Goal: Information Seeking & Learning: Check status

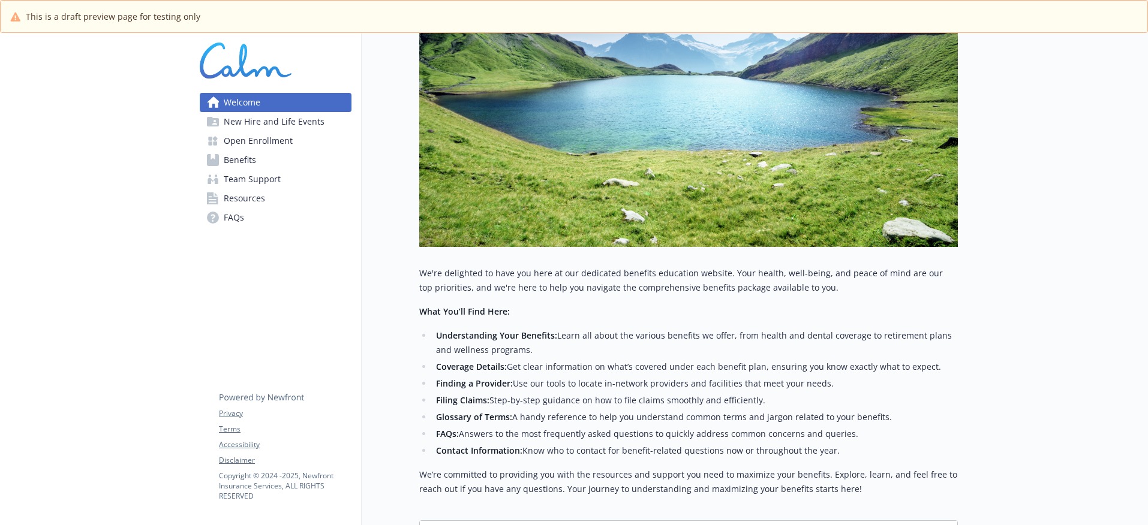
scroll to position [415, 0]
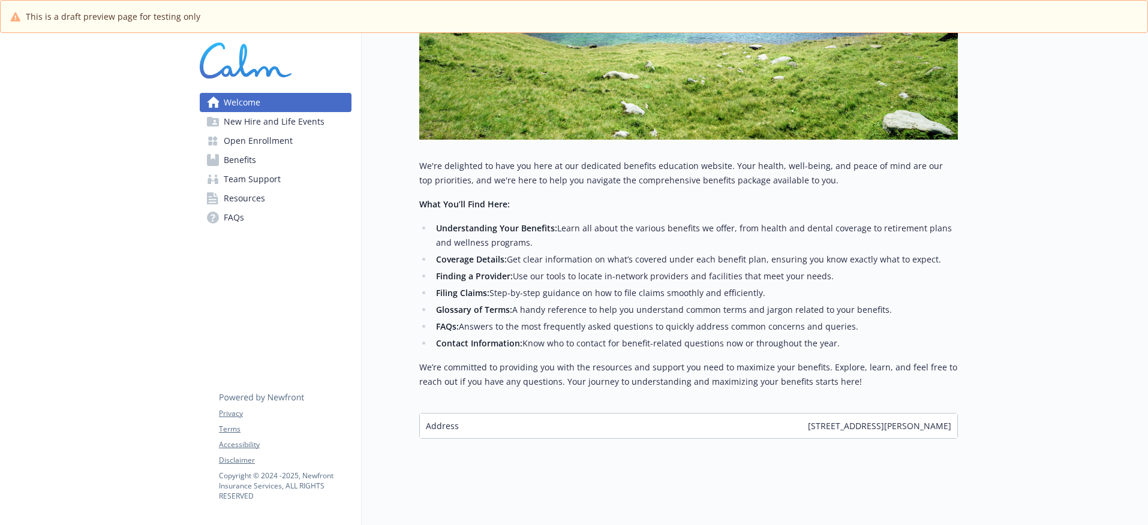
click at [279, 164] on link "Benefits" at bounding box center [276, 160] width 152 height 19
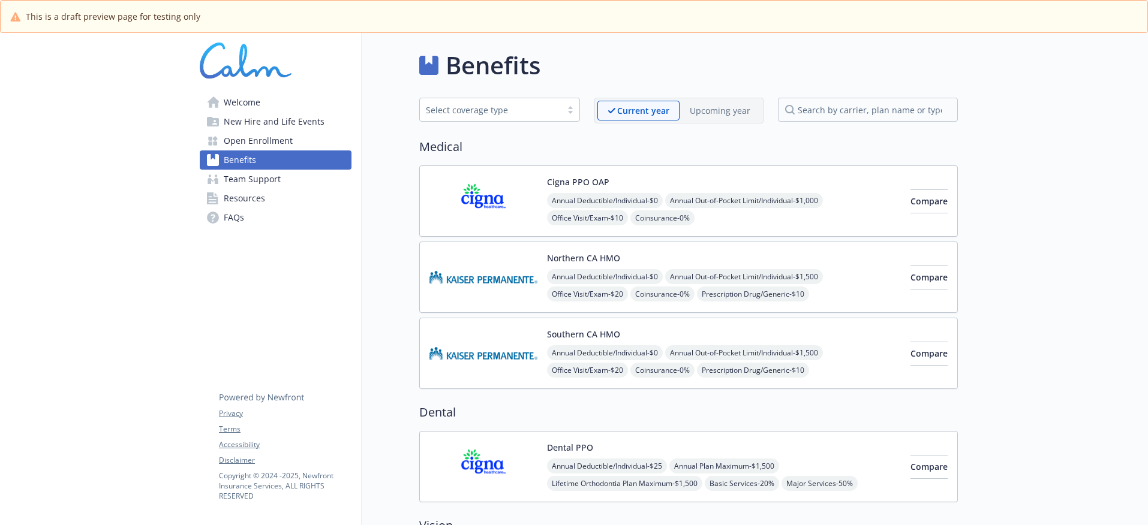
click at [729, 116] on p "Upcoming year" at bounding box center [720, 110] width 61 height 13
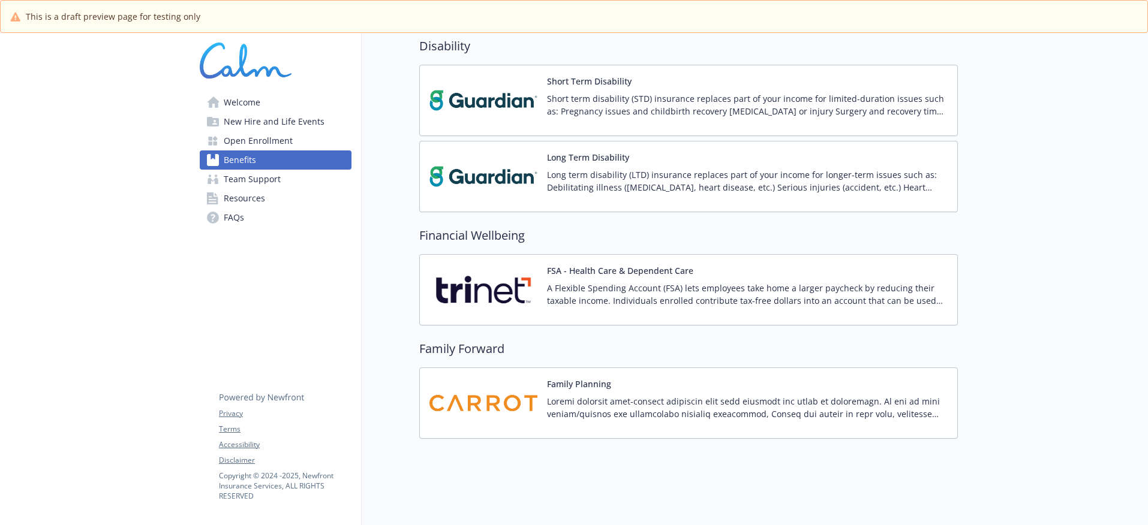
scroll to position [706, 0]
